Goal: Find contact information: Find contact information

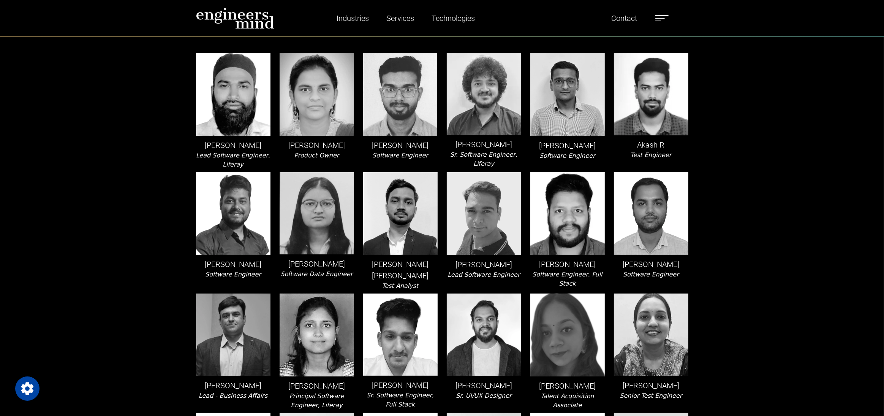
scroll to position [68, 0]
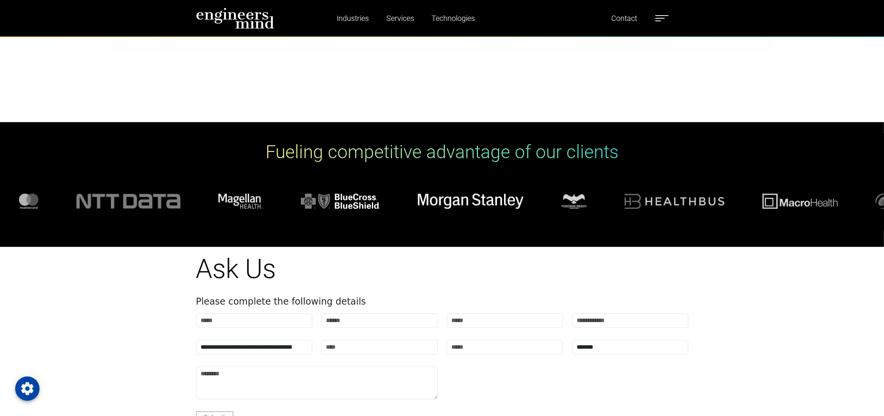
scroll to position [2616, 0]
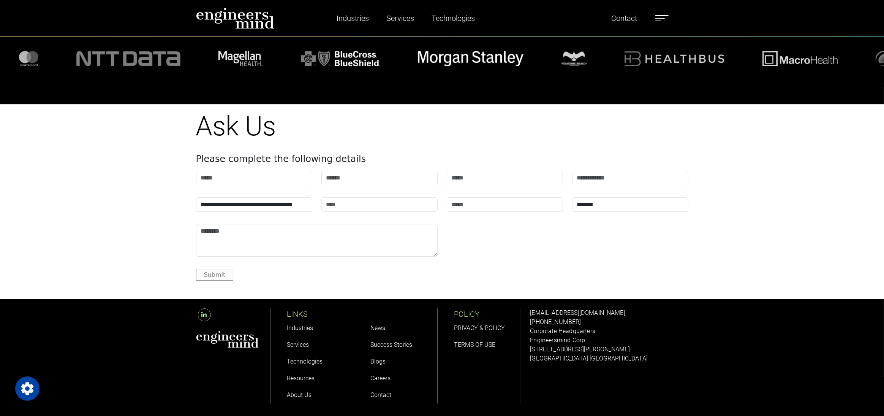
click at [570, 345] on p "[STREET_ADDRESS][PERSON_NAME]" at bounding box center [609, 349] width 158 height 9
click at [556, 345] on p "[STREET_ADDRESS][PERSON_NAME]" at bounding box center [609, 349] width 158 height 9
drag, startPoint x: 532, startPoint y: 311, endPoint x: 645, endPoint y: 329, distance: 114.2
click at [645, 329] on div "solutions@engineersmind.com +1 201 751 3084 Corporate Headquarters Engineersmin…" at bounding box center [609, 356] width 167 height 114
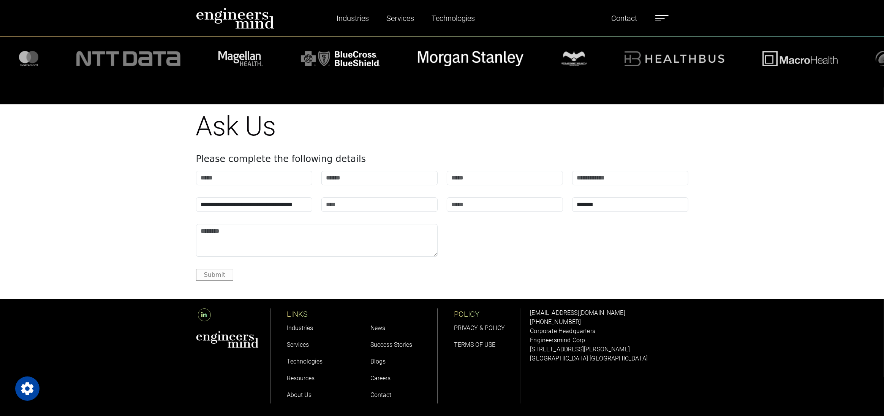
click at [525, 315] on div "POLICY PRIVACY & POLICY TERMS OF USE" at bounding box center [484, 356] width 84 height 114
drag, startPoint x: 529, startPoint y: 312, endPoint x: 625, endPoint y: 331, distance: 98.0
click at [625, 331] on div "solutions@engineersmind.com +1 201 751 3084 Corporate Headquarters Engineersmin…" at bounding box center [609, 356] width 167 height 114
click at [144, 242] on div "**********" at bounding box center [442, 195] width 884 height 170
